Goal: Browse casually: Explore the website without a specific task or goal

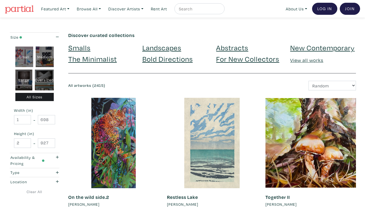
scroll to position [986, 0]
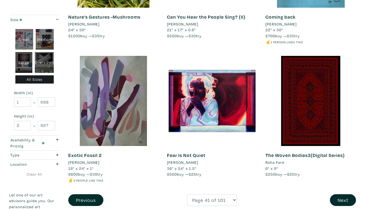
scroll to position [1013, 0]
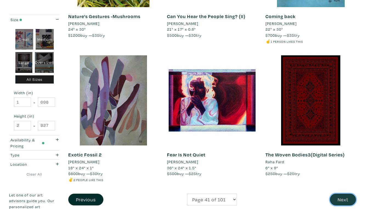
click at [340, 194] on button "Next" at bounding box center [343, 200] width 26 height 12
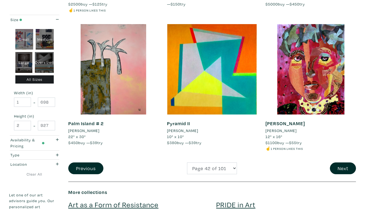
scroll to position [1040, 0]
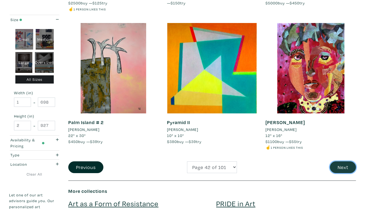
click at [344, 162] on button "Next" at bounding box center [343, 168] width 26 height 12
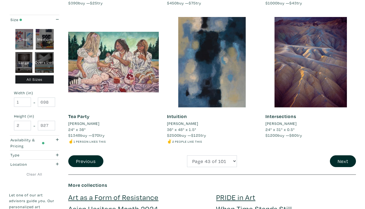
scroll to position [1035, 0]
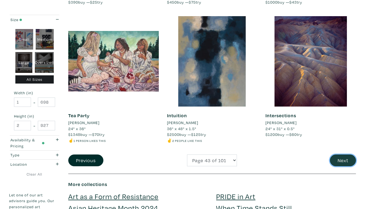
click at [343, 155] on button "Next" at bounding box center [343, 161] width 26 height 12
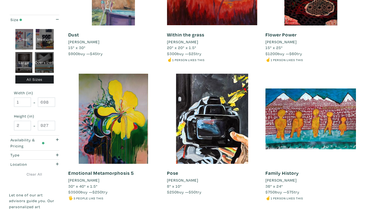
scroll to position [997, 0]
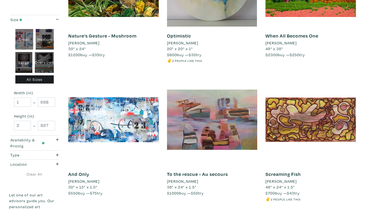
scroll to position [984, 0]
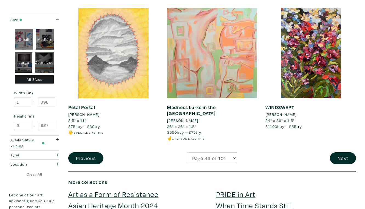
scroll to position [1059, 0]
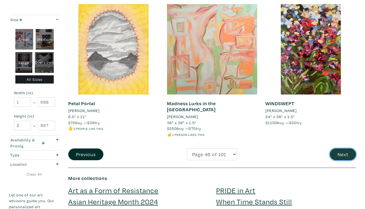
click at [343, 149] on button "Next" at bounding box center [343, 155] width 26 height 12
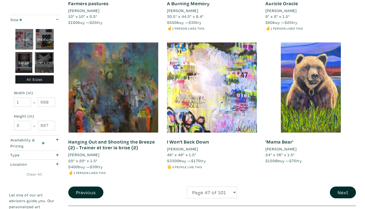
scroll to position [1015, 0]
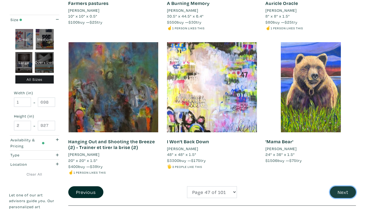
click at [345, 187] on button "Next" at bounding box center [343, 193] width 26 height 12
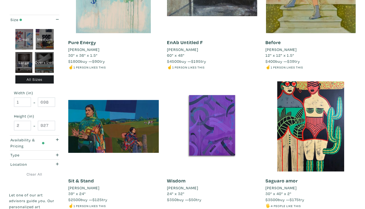
scroll to position [976, 0]
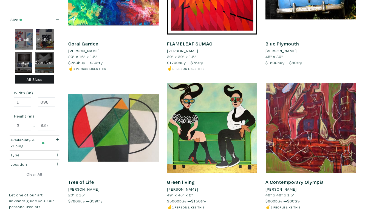
scroll to position [975, 0]
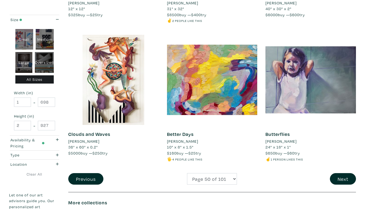
scroll to position [1028, 0]
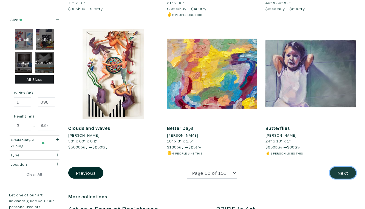
click at [349, 167] on button "Next" at bounding box center [343, 173] width 26 height 12
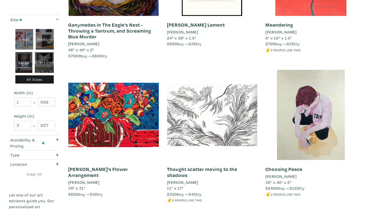
scroll to position [999, 0]
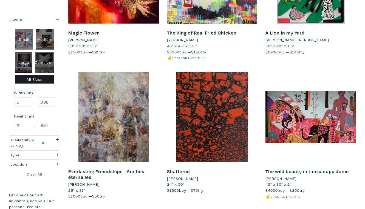
scroll to position [1004, 0]
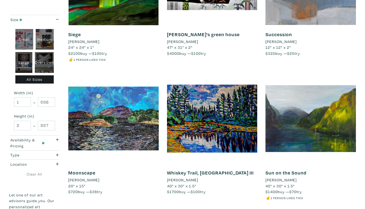
scroll to position [996, 0]
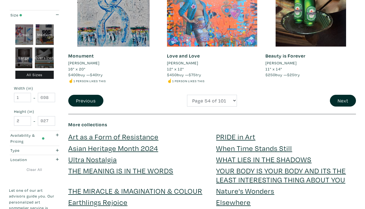
scroll to position [1113, 0]
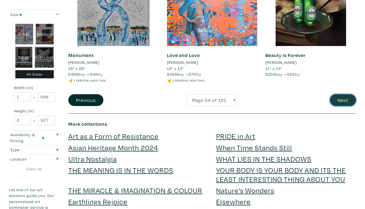
click at [344, 94] on button "Next" at bounding box center [343, 100] width 26 height 12
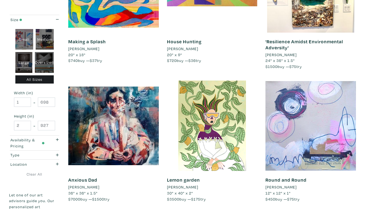
scroll to position [983, 0]
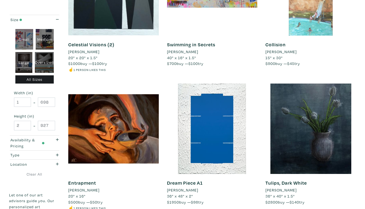
scroll to position [980, 0]
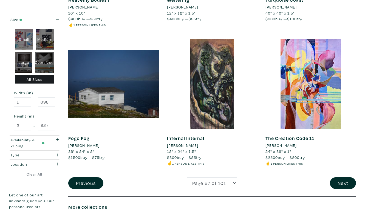
scroll to position [1024, 0]
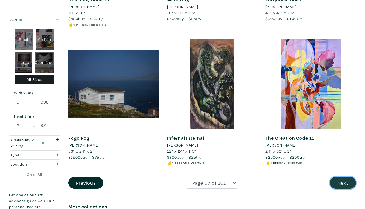
click at [346, 177] on button "Next" at bounding box center [343, 183] width 26 height 12
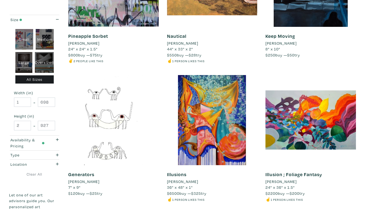
scroll to position [982, 0]
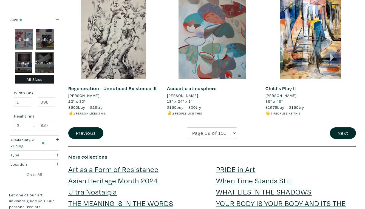
scroll to position [1055, 0]
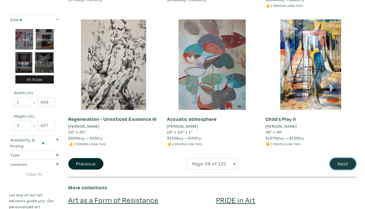
click at [345, 158] on button "Next" at bounding box center [343, 164] width 26 height 12
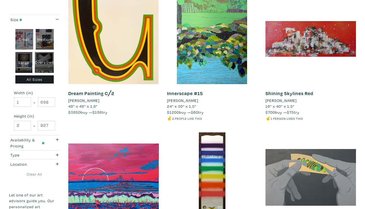
scroll to position [805, 0]
